Goal: Find specific page/section: Find specific page/section

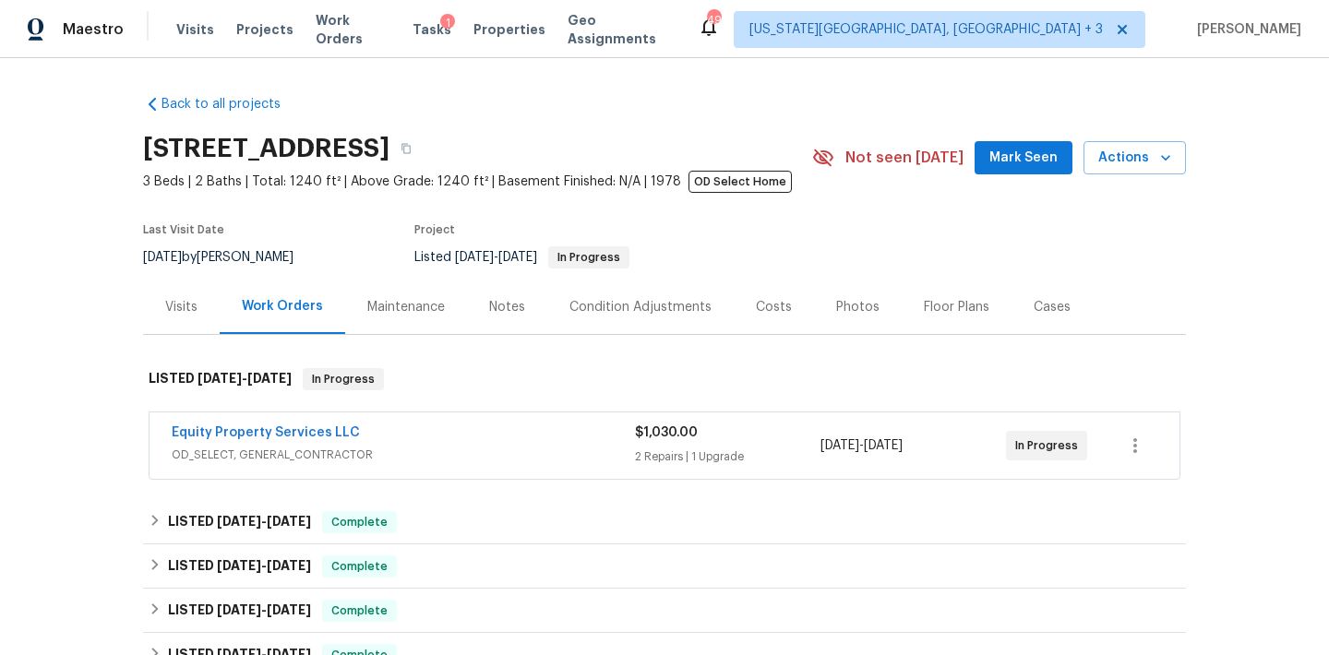
click at [326, 452] on span "OD_SELECT, GENERAL_CONTRACTOR" at bounding box center [403, 455] width 463 height 18
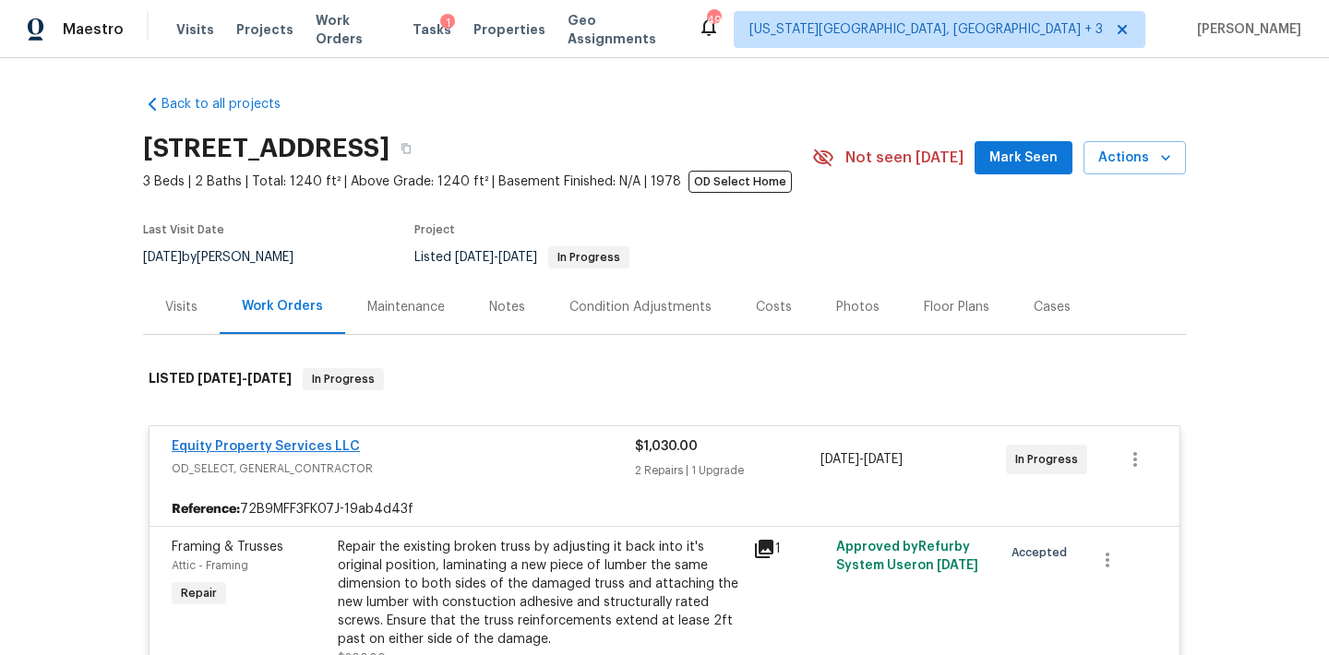
click at [319, 448] on link "Equity Property Services LLC" at bounding box center [266, 446] width 188 height 13
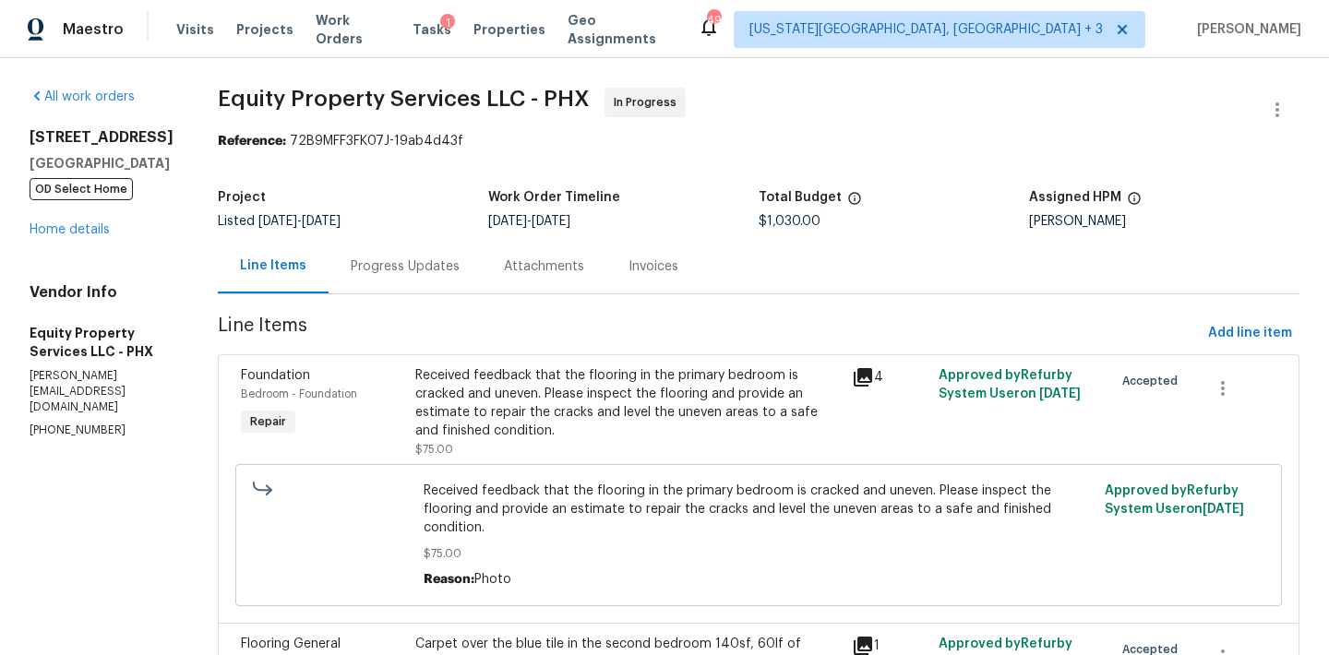
click at [385, 272] on div "Progress Updates" at bounding box center [405, 267] width 109 height 18
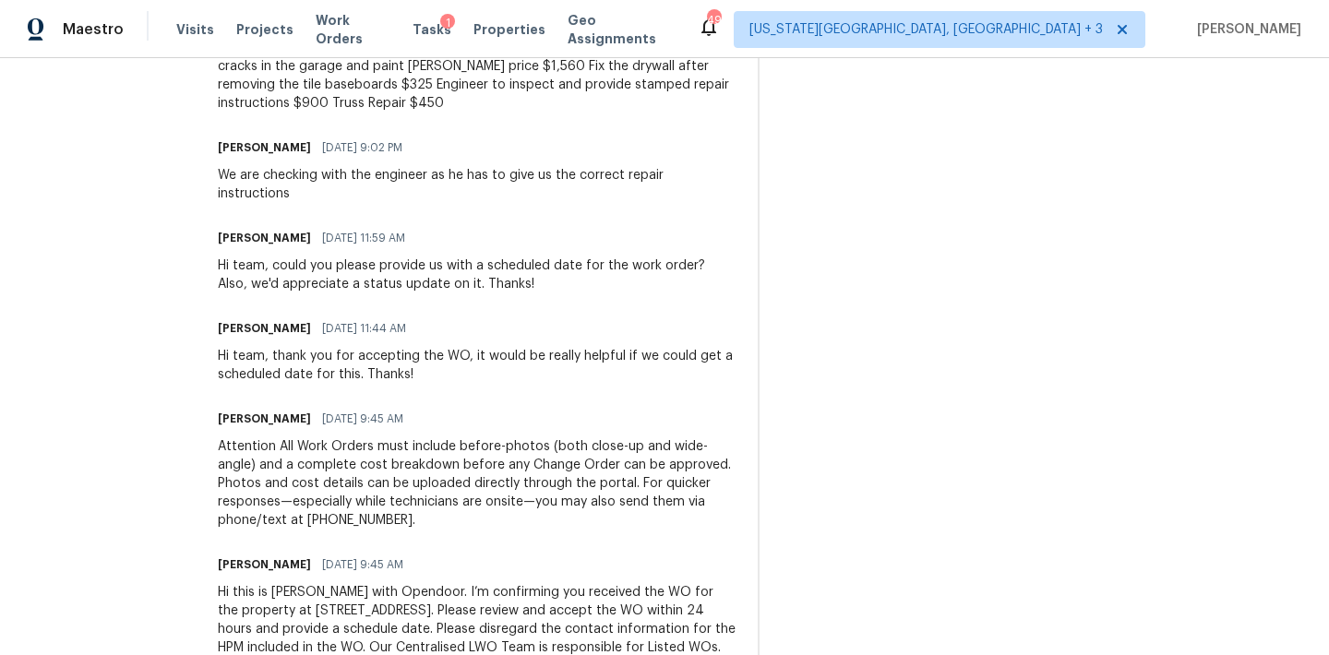
scroll to position [1084, 0]
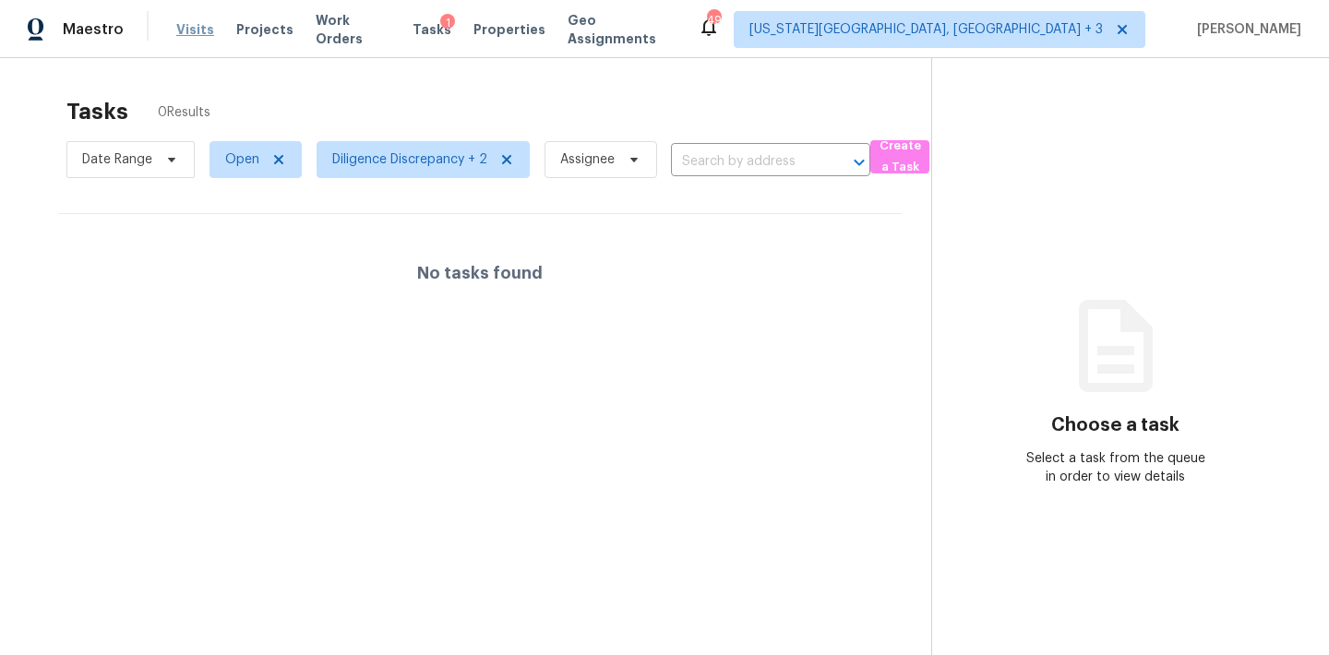
click at [182, 35] on span "Visits" at bounding box center [195, 29] width 38 height 18
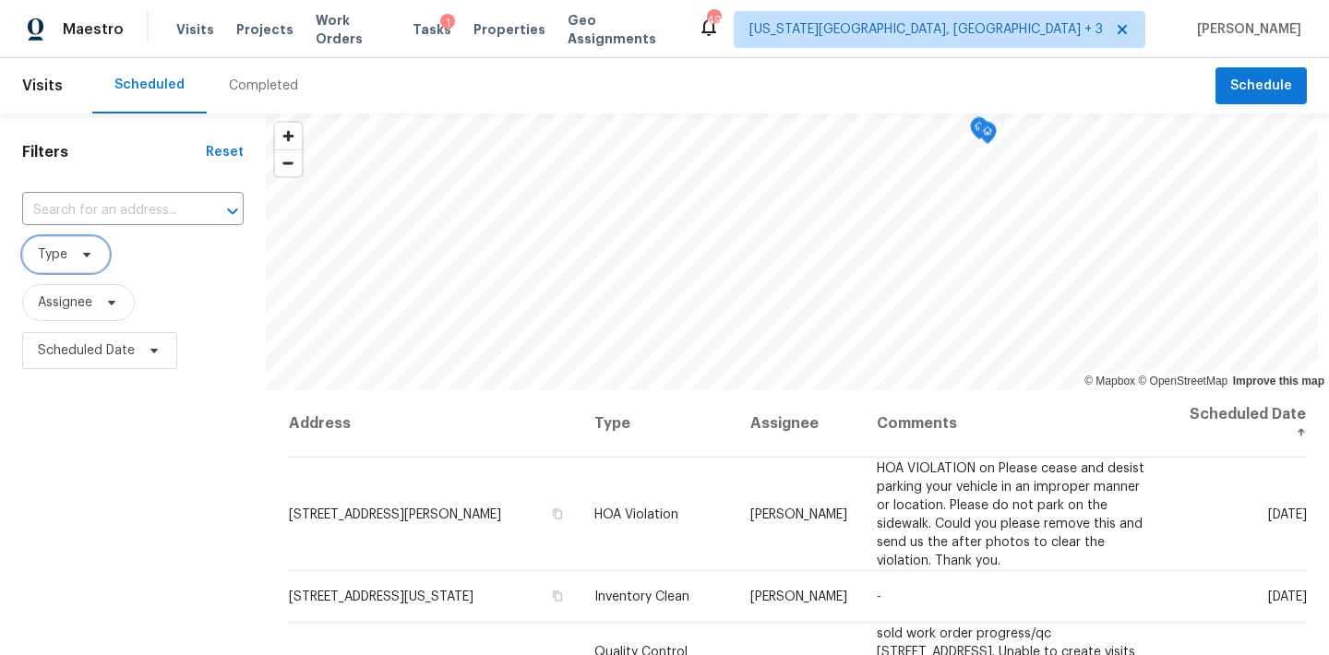
click at [90, 253] on icon at bounding box center [86, 254] width 15 height 15
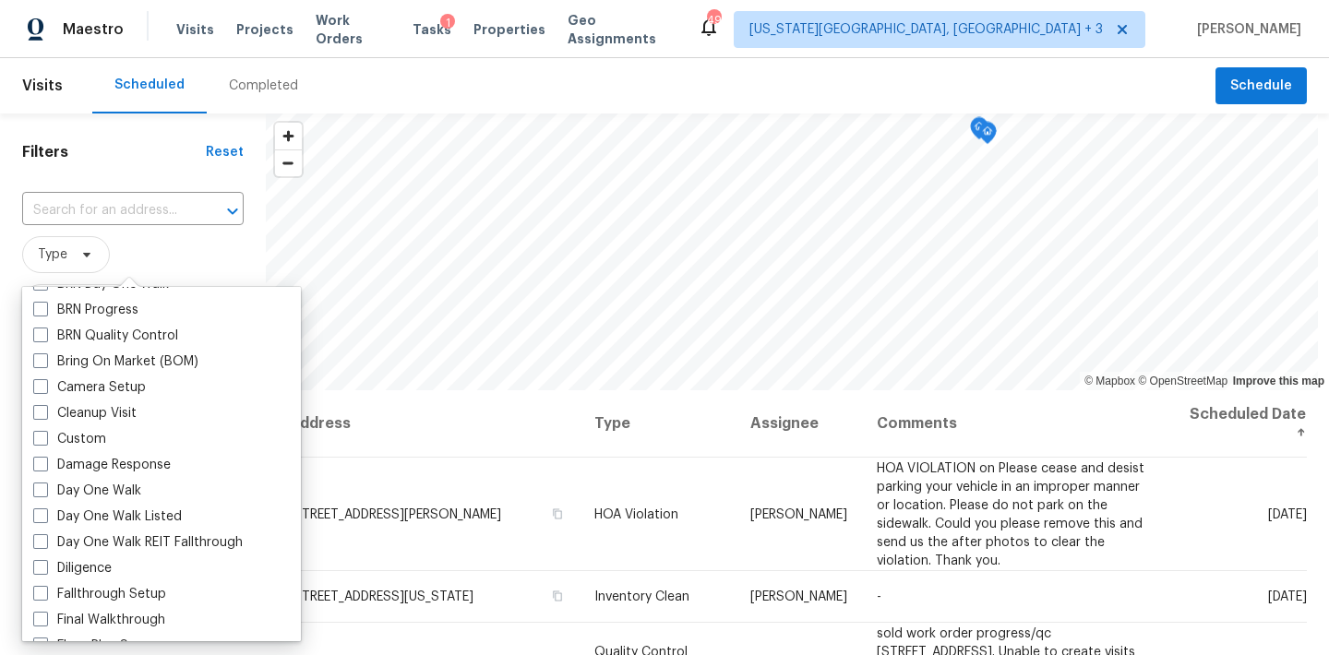
scroll to position [171, 0]
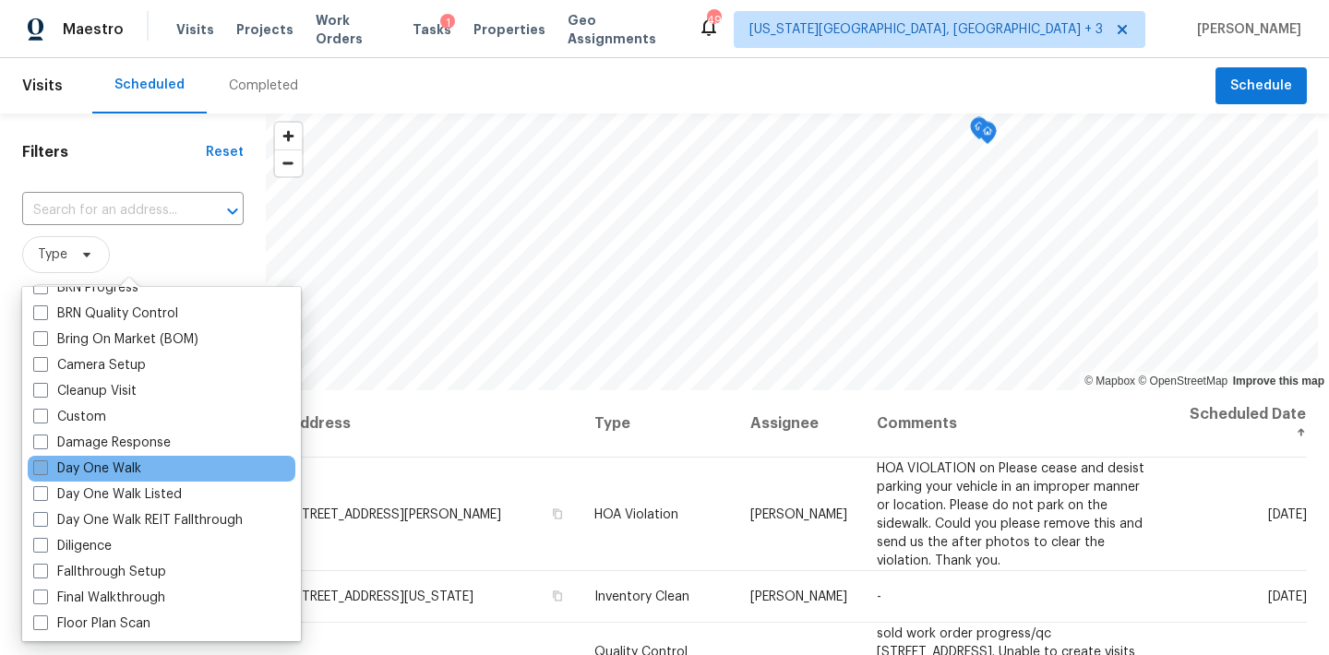
click at [111, 471] on label "Day One Walk" at bounding box center [87, 469] width 108 height 18
click at [45, 471] on input "Day One Walk" at bounding box center [39, 466] width 12 height 12
checkbox input "true"
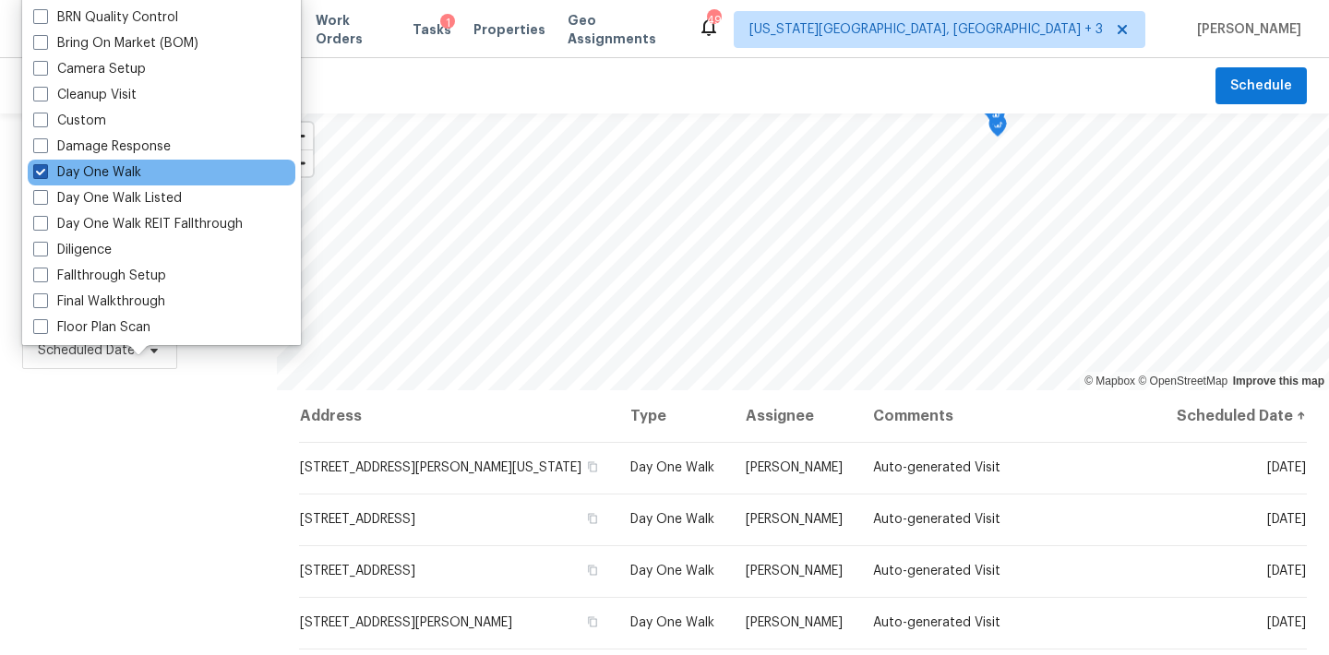
click at [111, 471] on div "Filters Reset ​ Day One Walk Assignee Scheduled Date" at bounding box center [138, 514] width 277 height 801
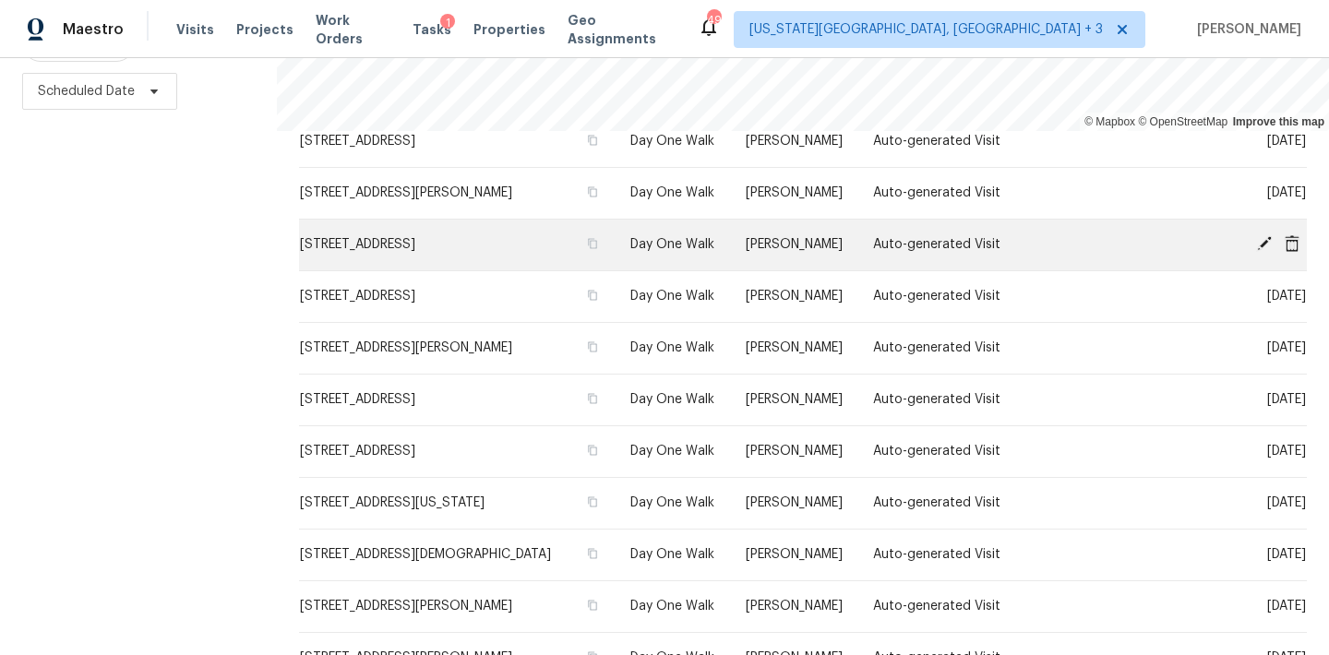
scroll to position [296, 0]
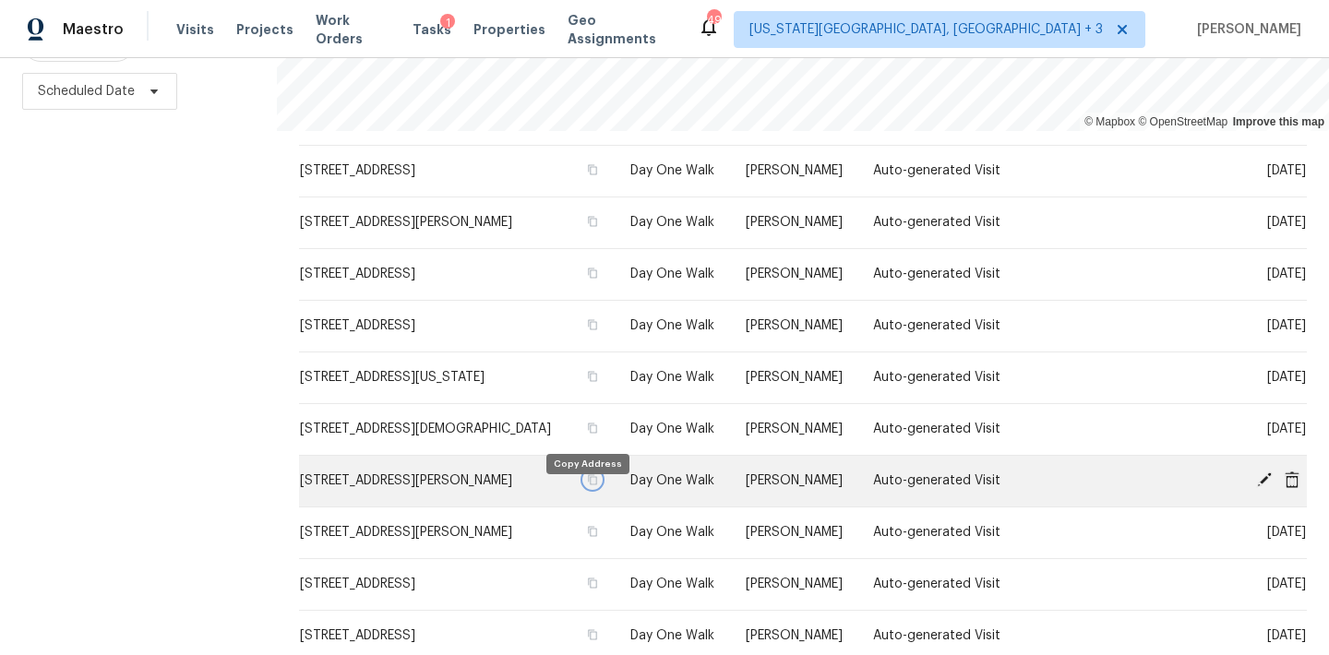
click at [587, 486] on icon "button" at bounding box center [592, 480] width 11 height 11
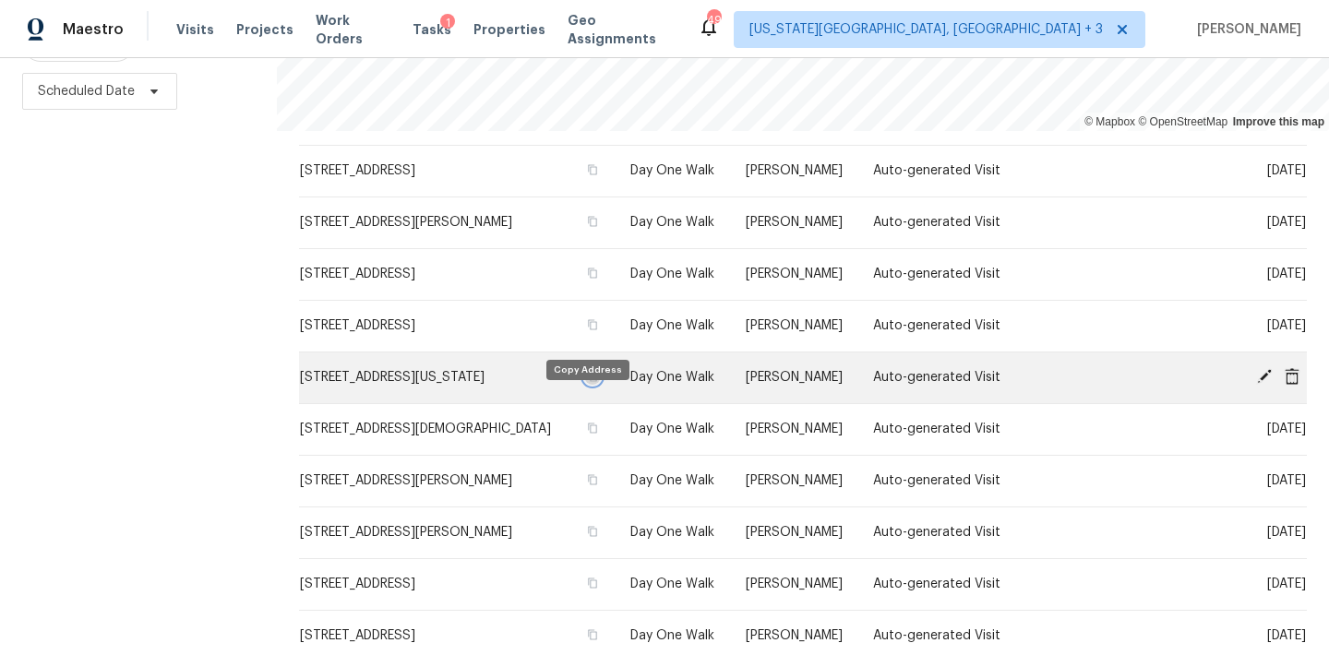
click at [587, 382] on icon "button" at bounding box center [592, 376] width 11 height 11
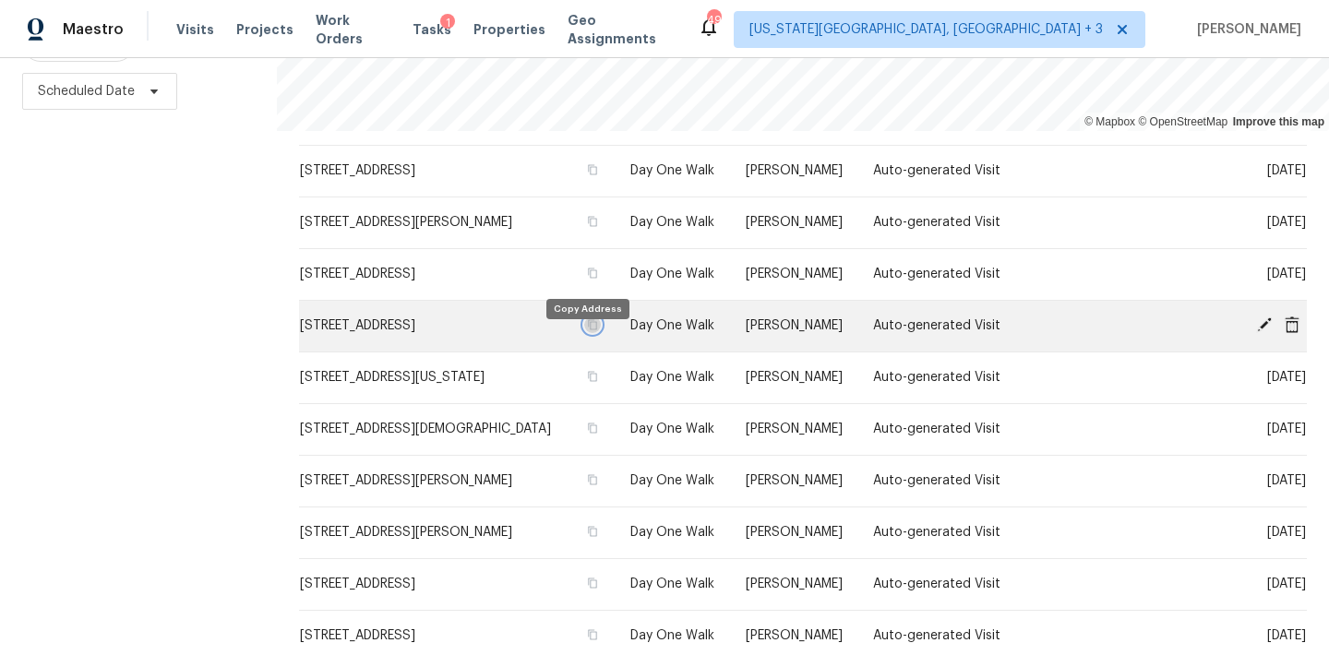
click at [587, 331] on icon "button" at bounding box center [592, 324] width 11 height 11
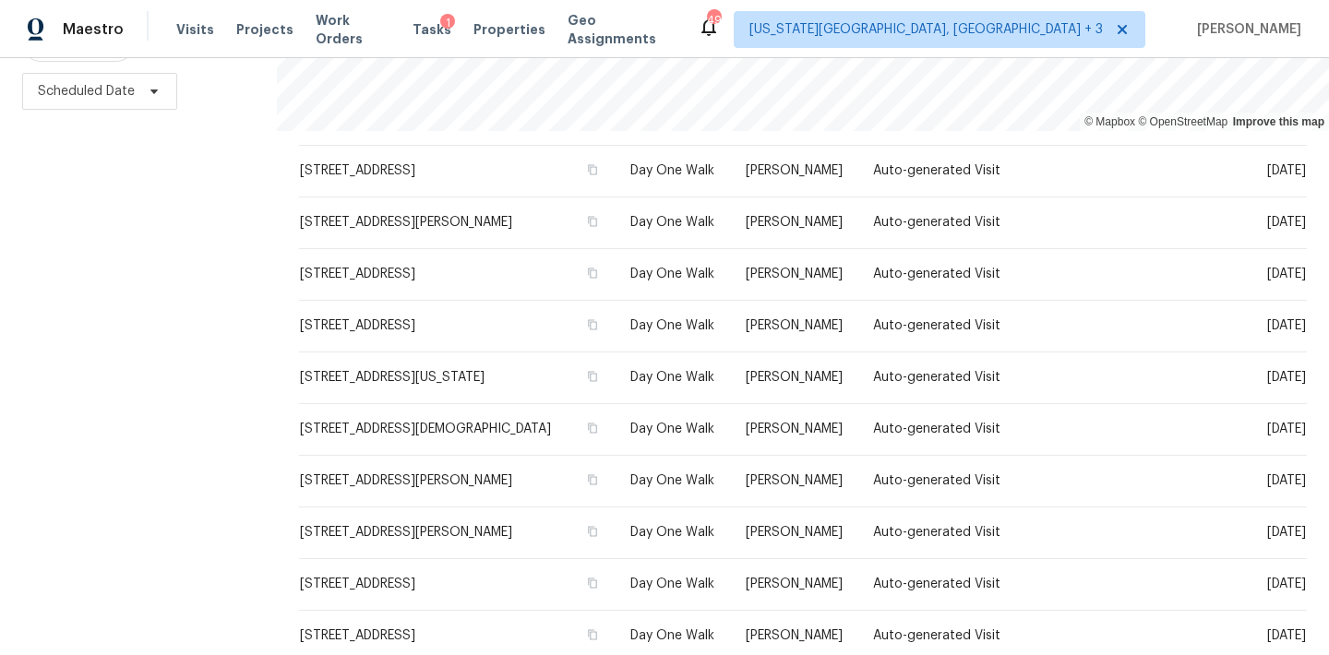
click at [498, 19] on div "Visits Projects Work Orders Tasks 1 Properties Geo Assignments" at bounding box center [437, 29] width 522 height 37
click at [496, 27] on span "Properties" at bounding box center [510, 29] width 72 height 18
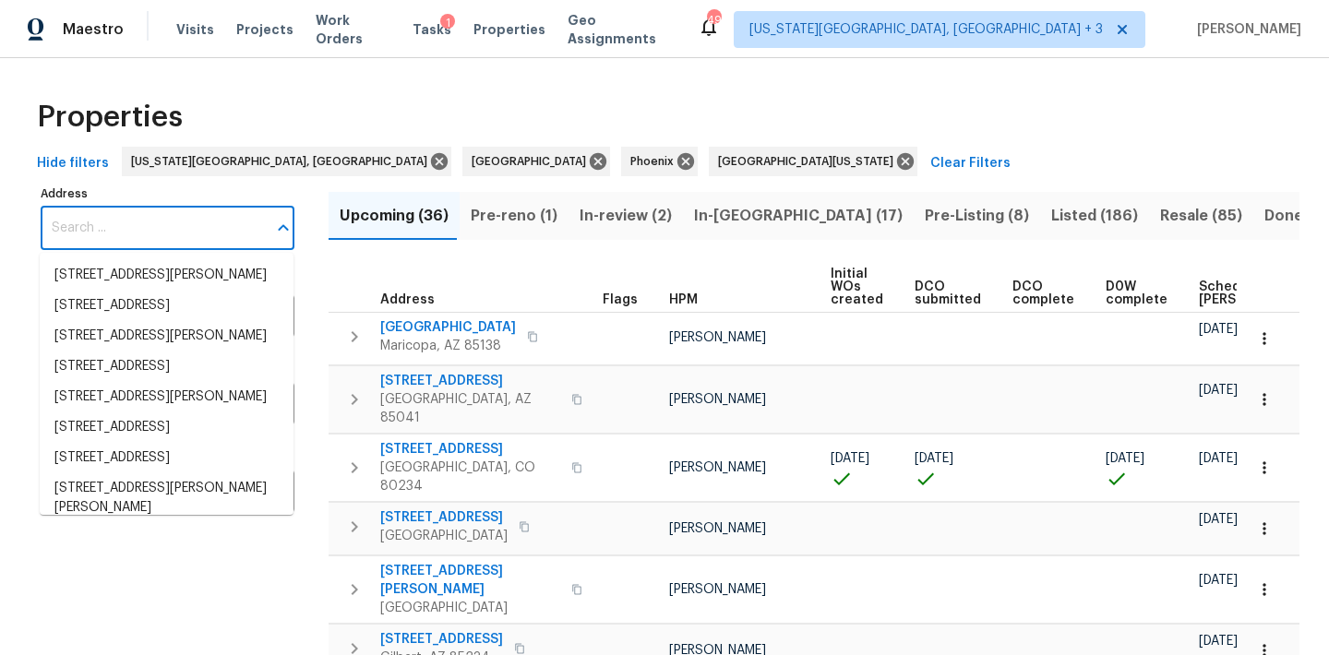
click at [163, 218] on input "Address" at bounding box center [154, 228] width 226 height 43
paste input "$8,433"
type input "$8,433"
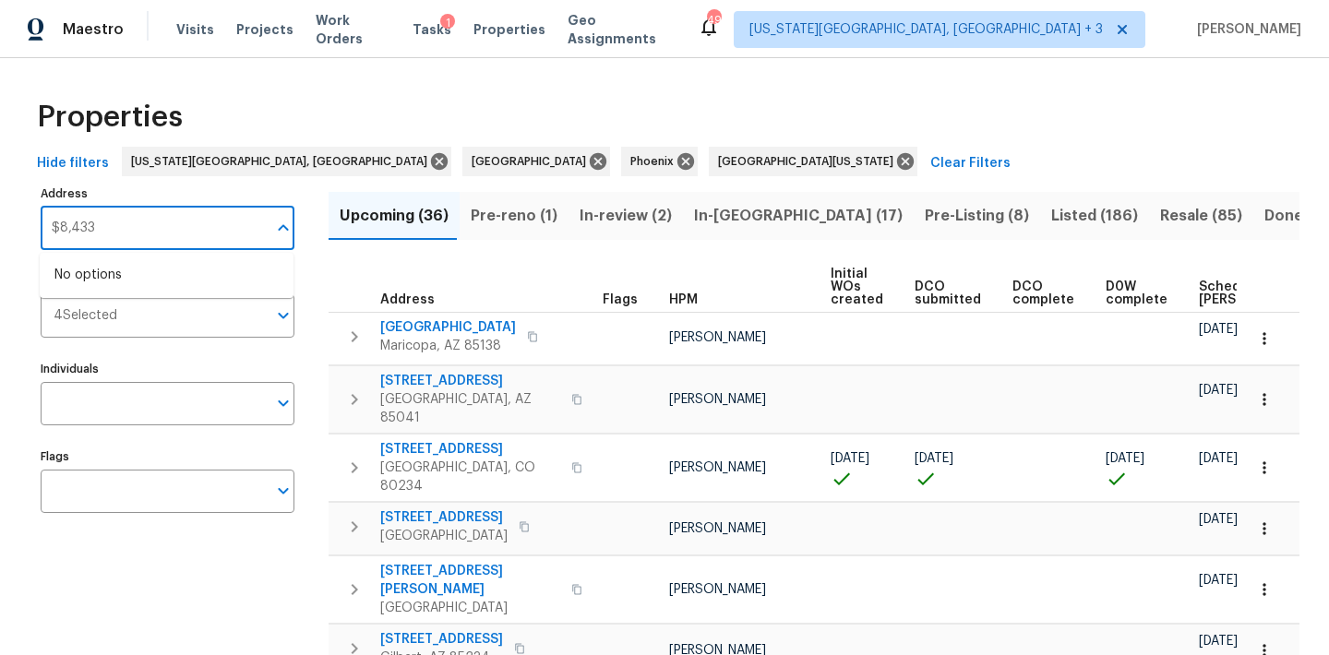
click at [134, 234] on input "$8,433" at bounding box center [154, 228] width 226 height 43
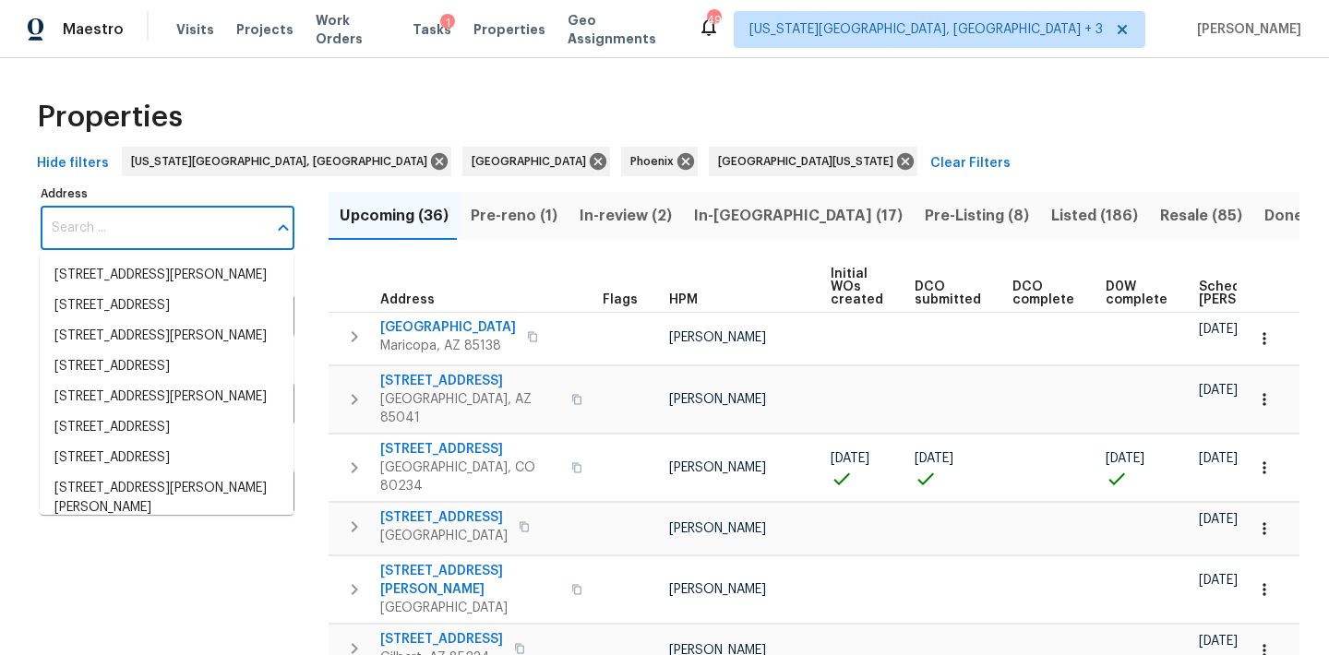
click at [74, 229] on input "Address" at bounding box center [154, 228] width 226 height 43
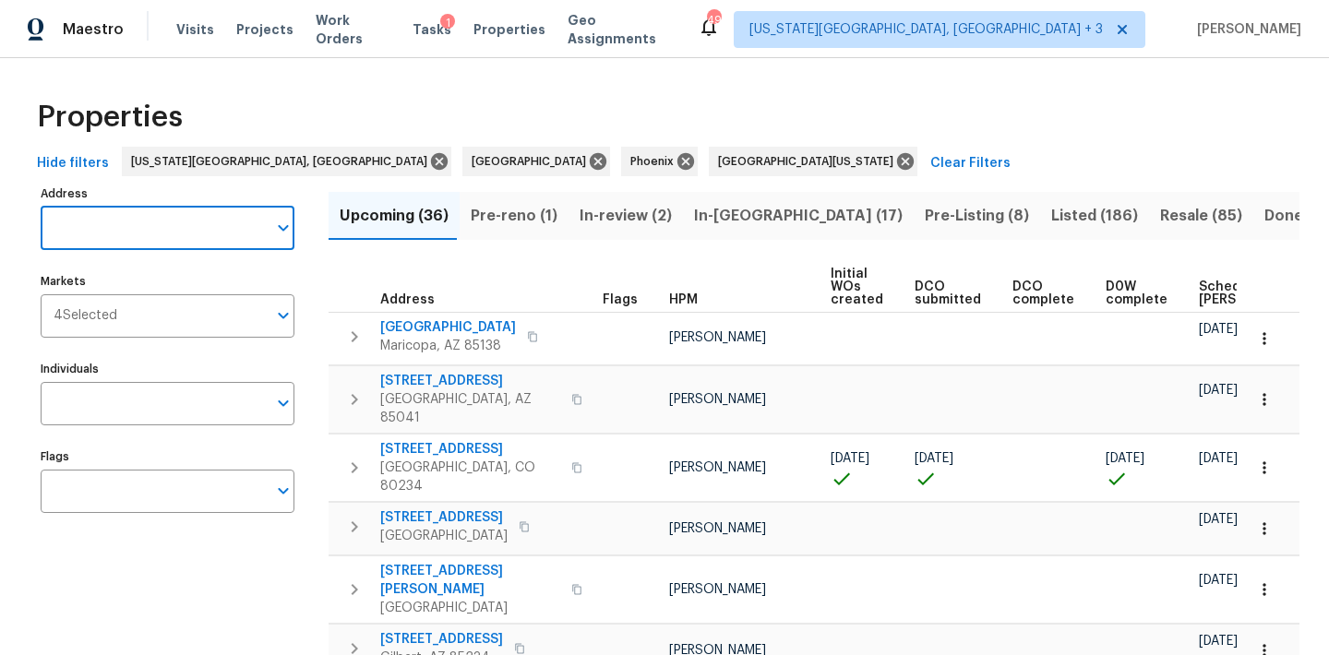
paste input "[STREET_ADDRESS]"
type input "[STREET_ADDRESS]"
click at [80, 283] on li "18862 E Lark Dr Queen Creek AZ 85142" at bounding box center [167, 275] width 254 height 30
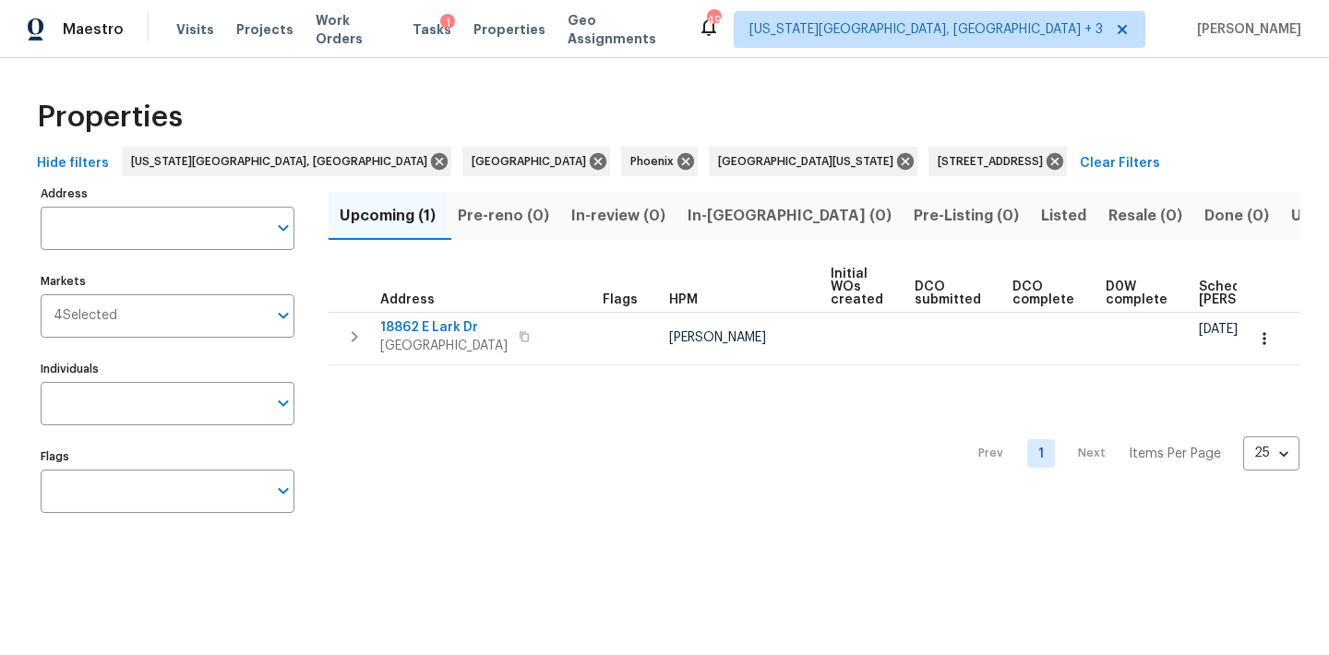
type input "18862 E Lark Dr Queen Creek AZ 85142"
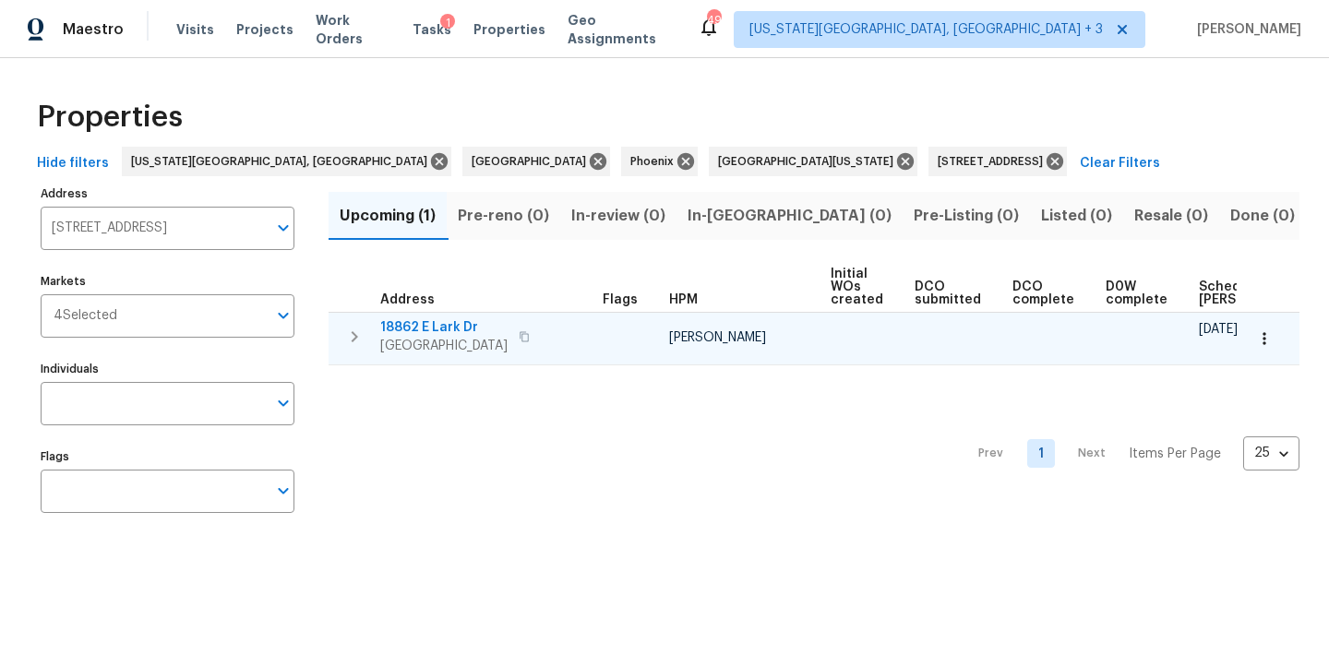
click at [462, 322] on span "18862 E Lark Dr" at bounding box center [443, 328] width 127 height 18
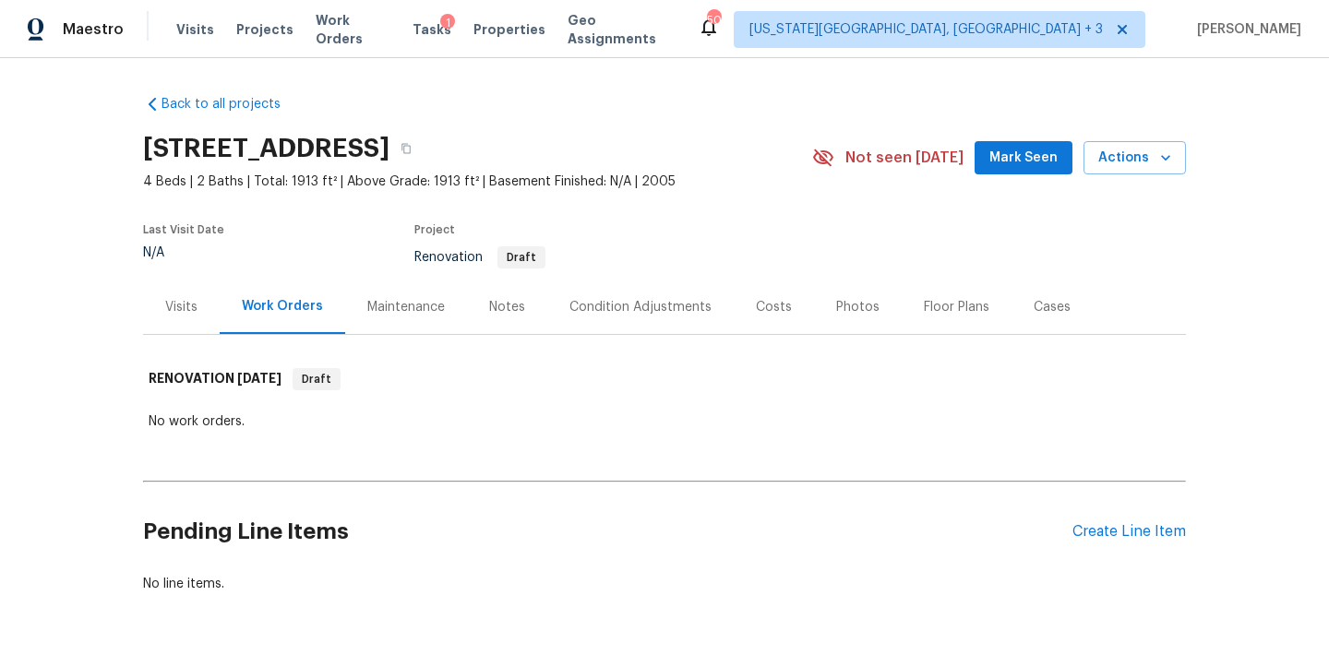
click at [682, 296] on div "Condition Adjustments" at bounding box center [640, 307] width 186 height 54
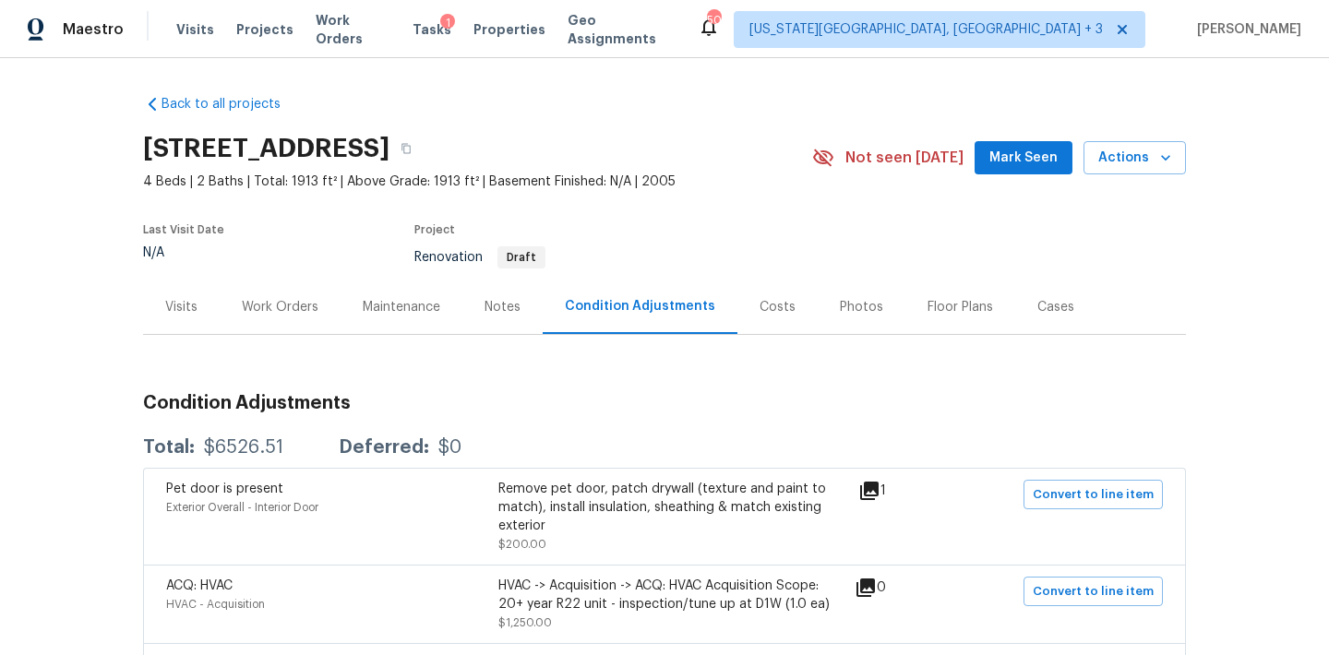
click at [193, 319] on div "Visits" at bounding box center [181, 307] width 77 height 54
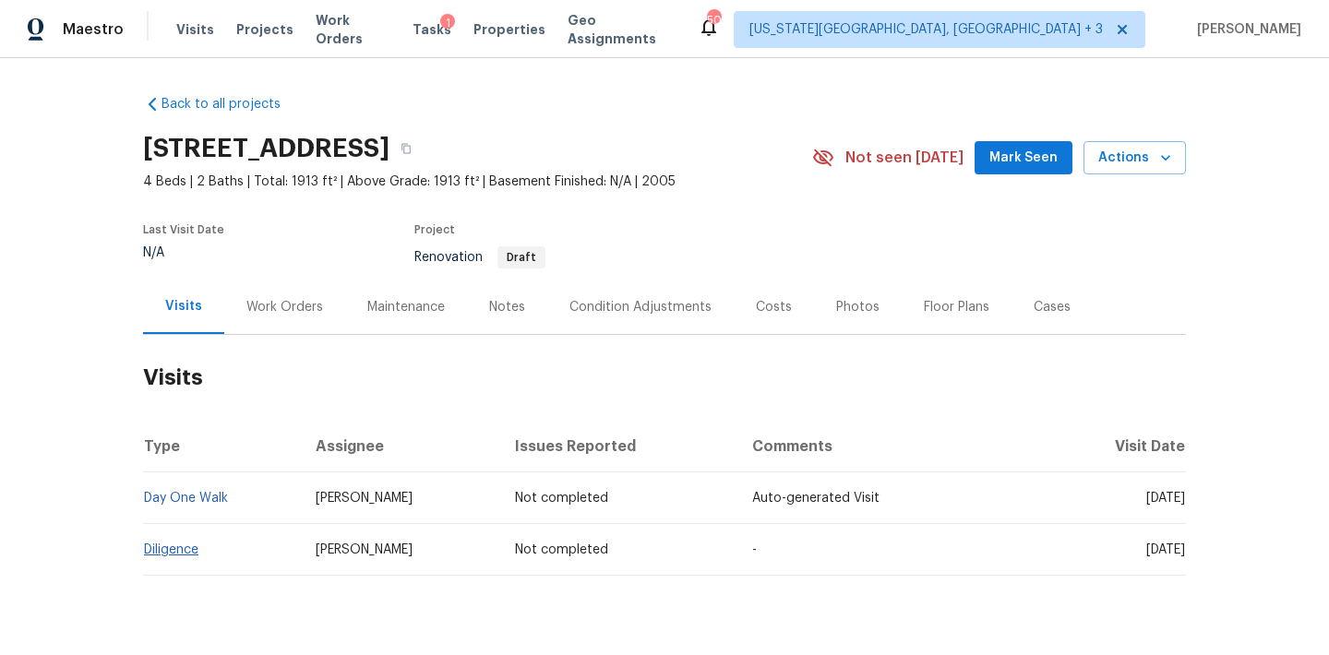
click at [182, 551] on link "Diligence" at bounding box center [171, 550] width 54 height 13
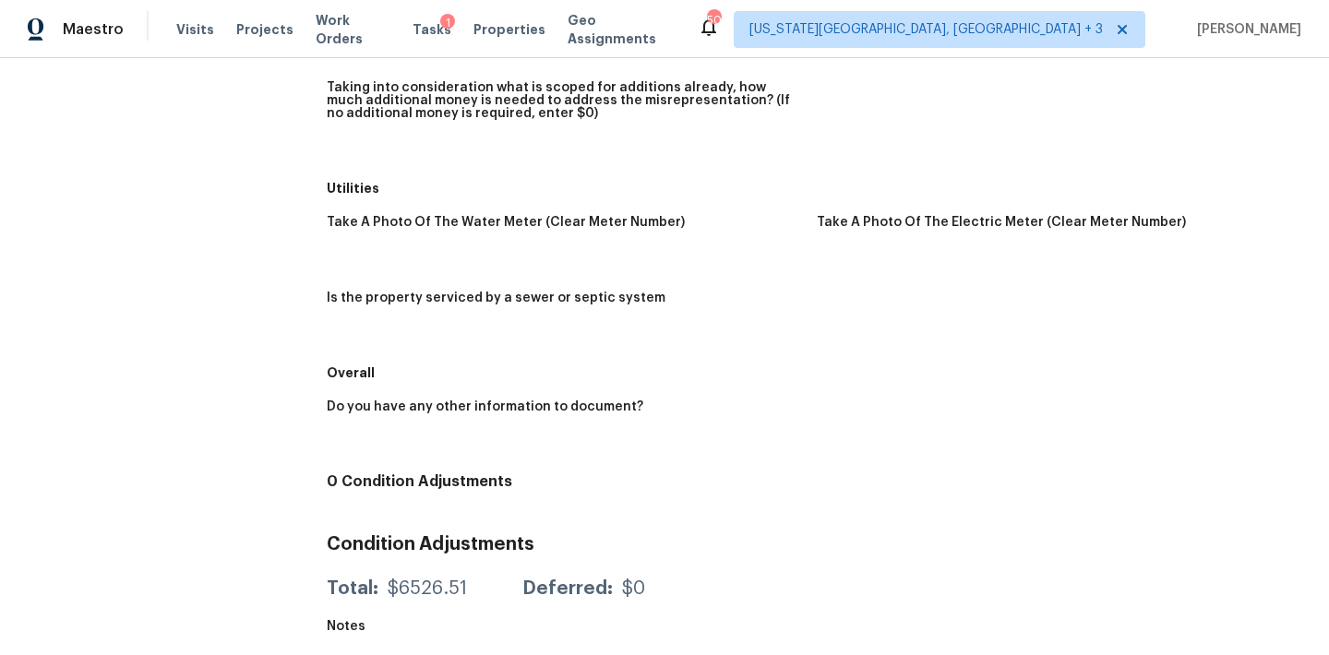
scroll to position [2143, 0]
click at [426, 588] on div "$6526.51" at bounding box center [427, 589] width 79 height 18
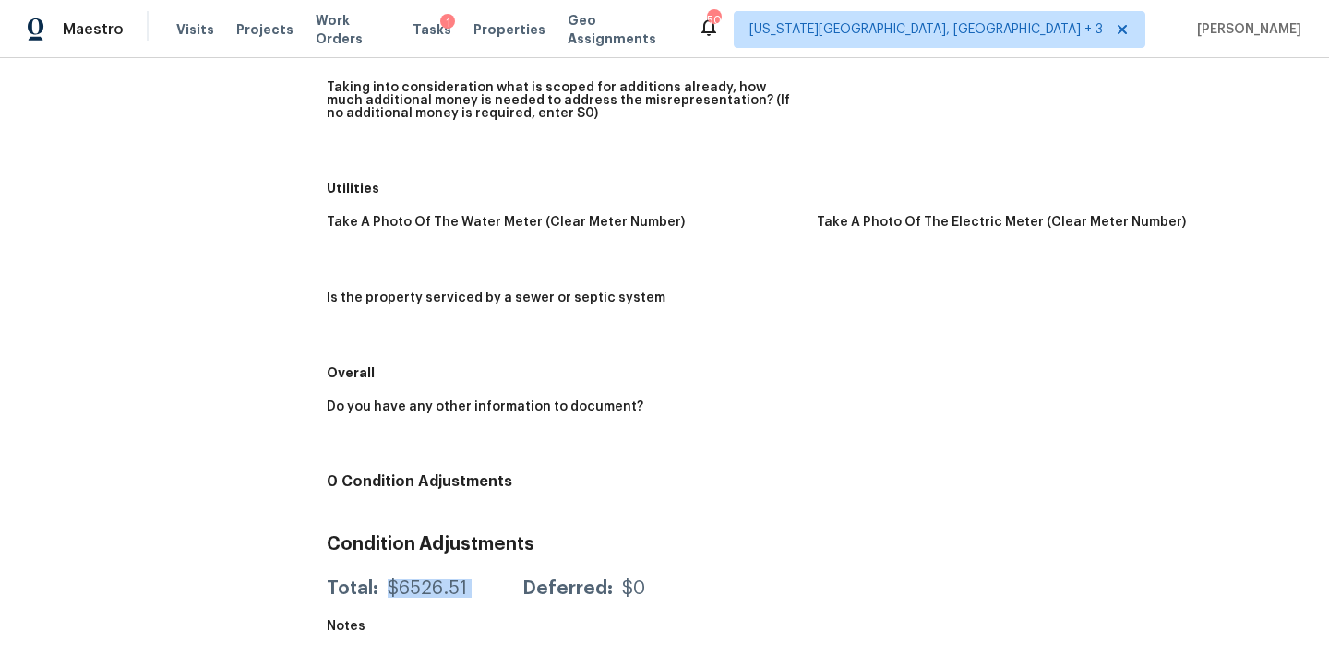
click at [456, 563] on div "Condition Adjustments Total: $6526.51 Deferred: $0" at bounding box center [817, 565] width 980 height 89
